Goal: Task Accomplishment & Management: Use online tool/utility

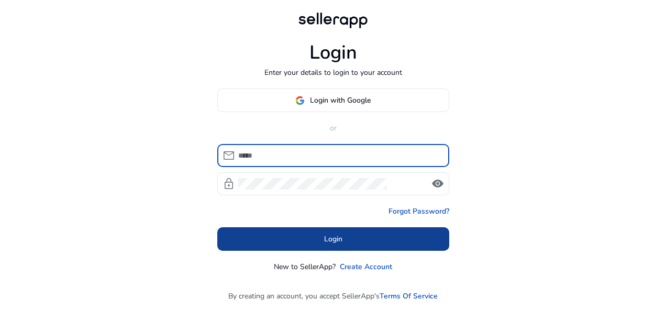
type input "**********"
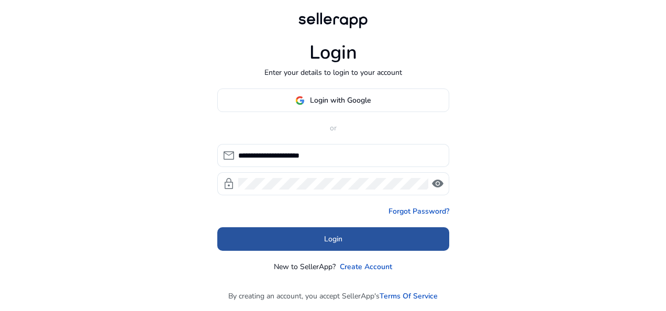
click at [330, 235] on span "Login" at bounding box center [333, 239] width 18 height 11
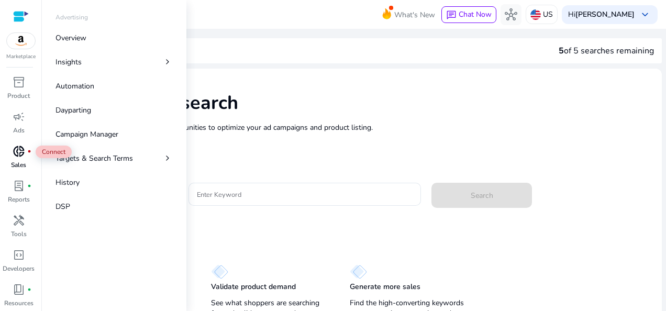
click at [22, 148] on span "donut_small" at bounding box center [19, 151] width 13 height 13
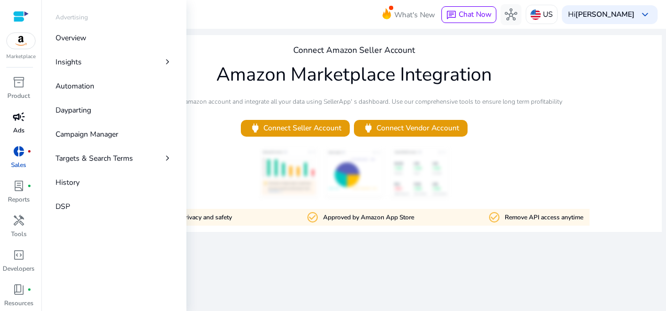
click at [24, 120] on span "campaign" at bounding box center [19, 117] width 13 height 13
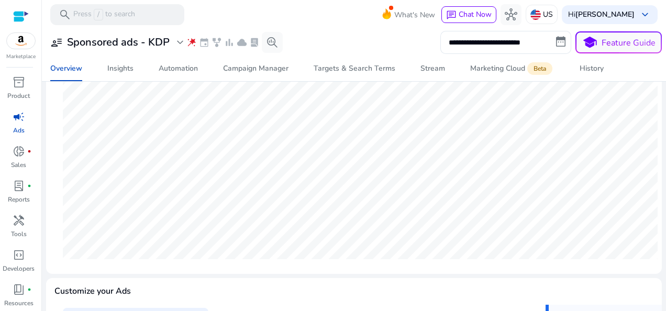
scroll to position [147, 0]
click at [355, 65] on div "Targets & Search Terms" at bounding box center [355, 68] width 82 height 7
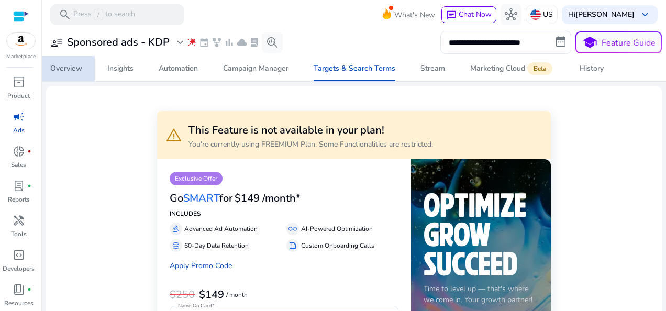
click at [59, 68] on div "Overview" at bounding box center [66, 68] width 32 height 7
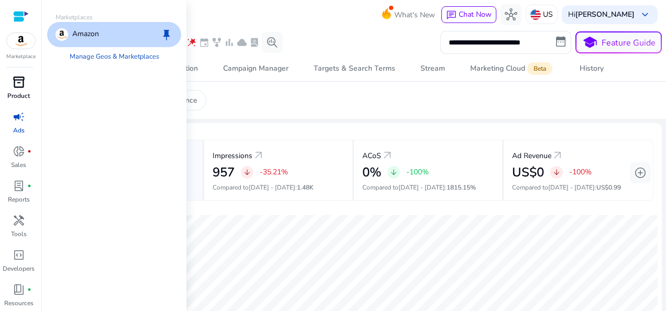
click at [24, 78] on span "inventory_2" at bounding box center [19, 82] width 13 height 13
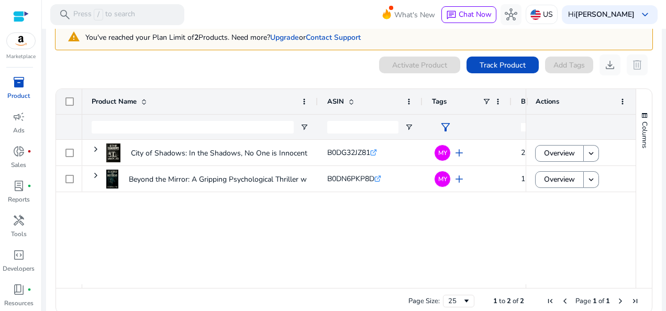
scroll to position [58, 0]
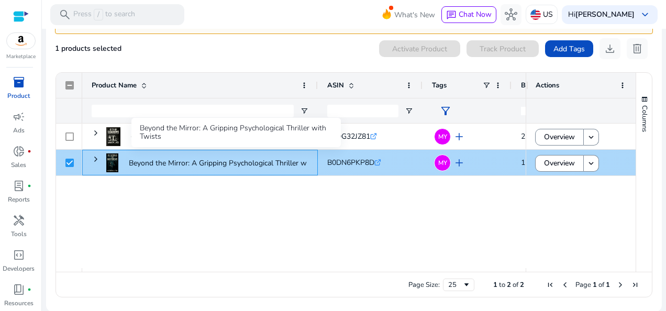
click at [241, 160] on p "Beyond the Mirror: A Gripping Psychological Thriller with Twists..." at bounding box center [236, 162] width 215 height 21
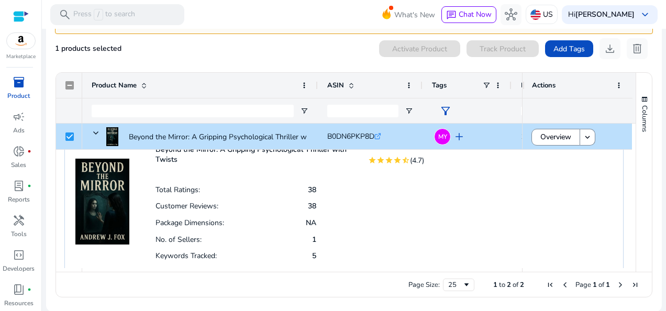
scroll to position [0, 0]
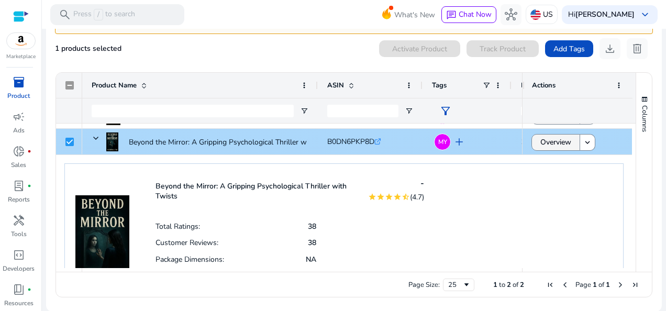
click at [542, 142] on span "Overview" at bounding box center [556, 141] width 31 height 21
